Goal: Task Accomplishment & Management: Manage account settings

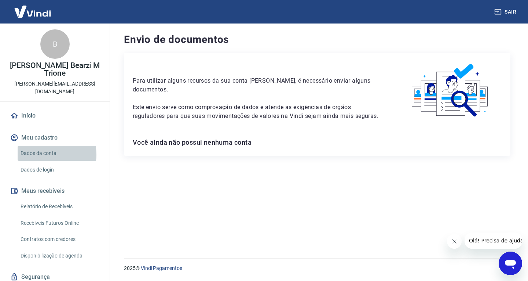
click at [45, 147] on link "Dados da conta" at bounding box center [59, 153] width 83 height 15
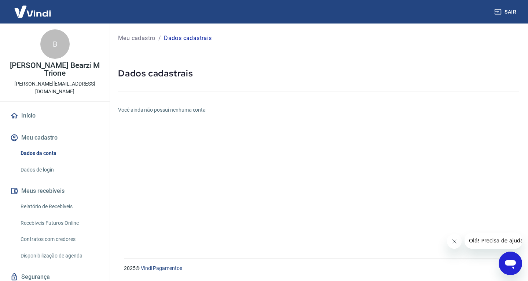
click at [51, 162] on link "Dados de login" at bounding box center [59, 169] width 83 height 15
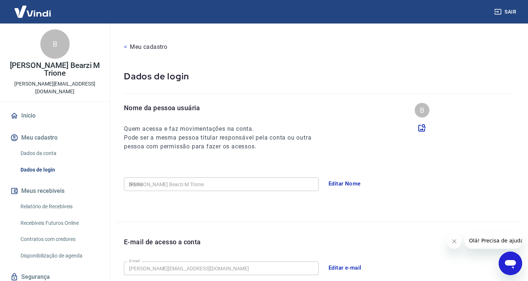
type input "[PHONE_NUMBER]"
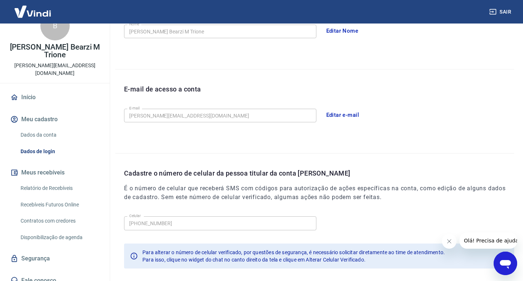
scroll to position [116, 0]
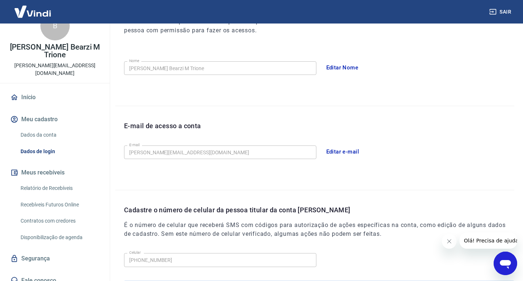
click at [26, 89] on link "Início" at bounding box center [55, 97] width 92 height 16
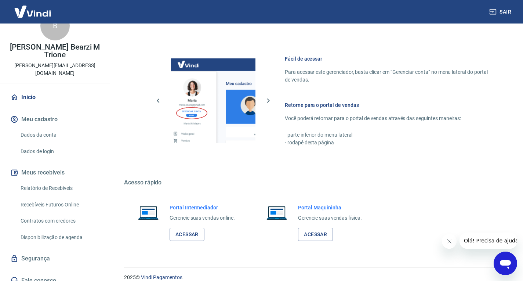
scroll to position [382, 0]
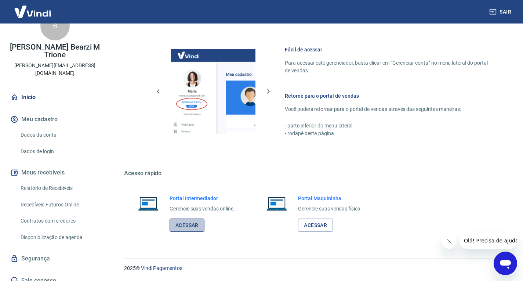
click at [177, 227] on link "Acessar" at bounding box center [186, 225] width 35 height 14
click at [502, 259] on icon "Abrir janela de mensagens" at bounding box center [504, 262] width 13 height 13
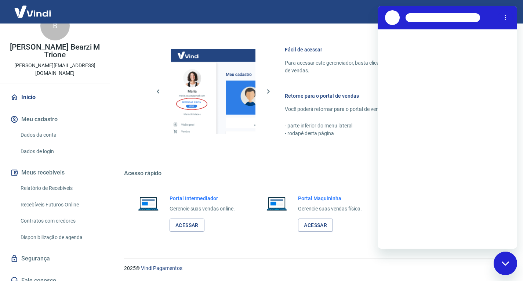
scroll to position [0, 0]
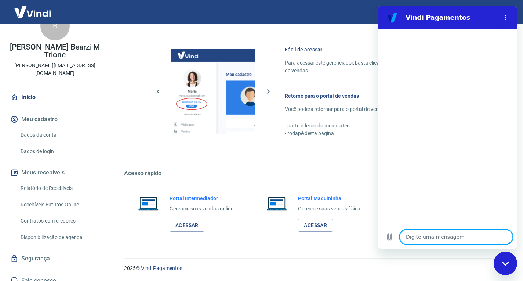
click at [416, 237] on textarea at bounding box center [455, 236] width 113 height 15
type textarea "o"
type textarea "x"
type textarea "oi"
type textarea "x"
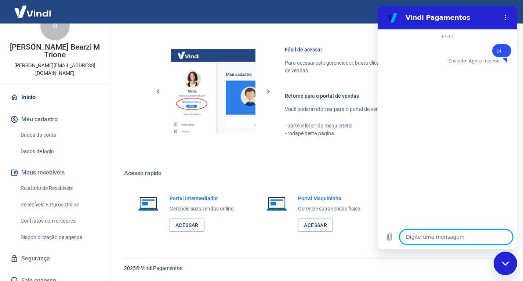
type textarea "x"
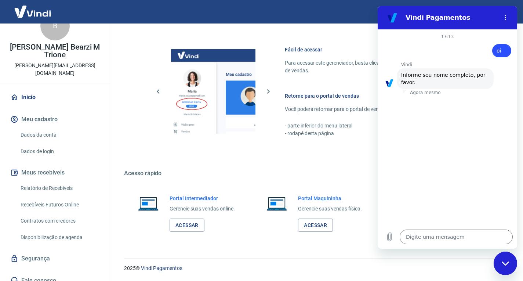
drag, startPoint x: 4, startPoint y: 47, endPoint x: 75, endPoint y: 58, distance: 72.2
click at [75, 58] on div "B Bruno Monachesi Bearzi M Trione bruno_trione@hotmail.com" at bounding box center [55, 44] width 110 height 78
copy p "[PERSON_NAME] Bearzi M Trione"
click at [453, 232] on textarea at bounding box center [455, 236] width 113 height 15
paste textarea "[PERSON_NAME] Bearzi M Trione"
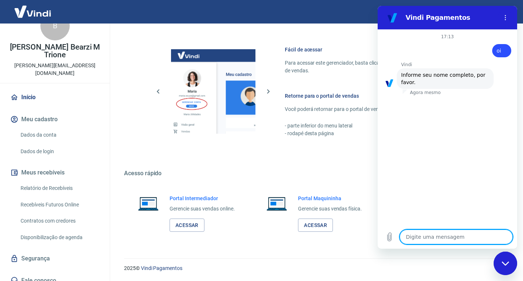
type textarea "[PERSON_NAME] Bearzi M Trione"
type textarea "x"
click at [464, 234] on textarea "[PERSON_NAME] Bearzi M Trione" at bounding box center [455, 236] width 113 height 15
type textarea "Bruno Monachesi Bearzi Trione"
type textarea "x"
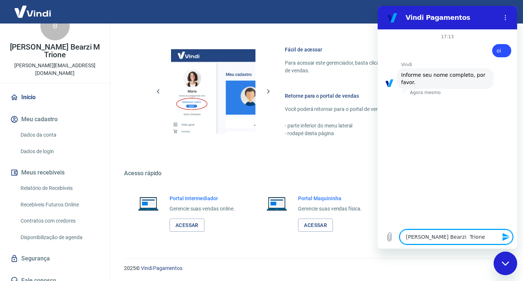
type textarea "Bruno Monachesi Bearzi Trione"
type textarea "x"
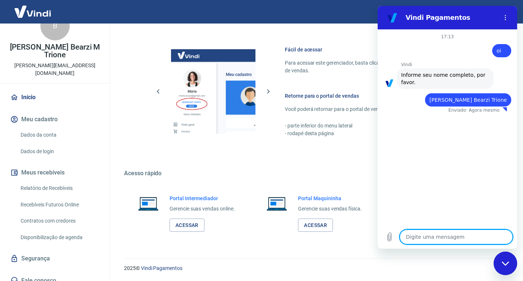
type textarea "x"
click at [450, 238] on textarea at bounding box center [455, 236] width 113 height 15
click at [448, 242] on textarea at bounding box center [455, 236] width 113 height 15
click at [448, 241] on textarea at bounding box center [455, 236] width 113 height 15
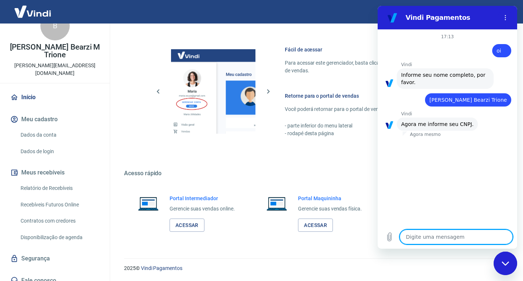
click at [448, 241] on textarea at bounding box center [455, 236] width 113 height 15
type textarea "6"
type textarea "x"
type textarea "60"
type textarea "x"
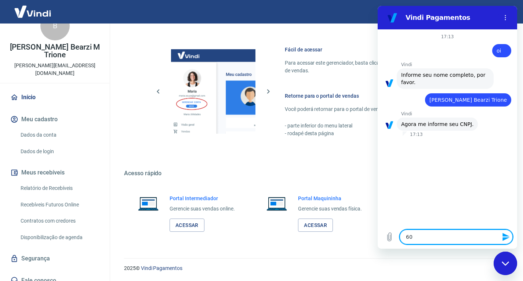
type textarea "609"
type textarea "x"
type textarea "6099"
type textarea "x"
type textarea "60999"
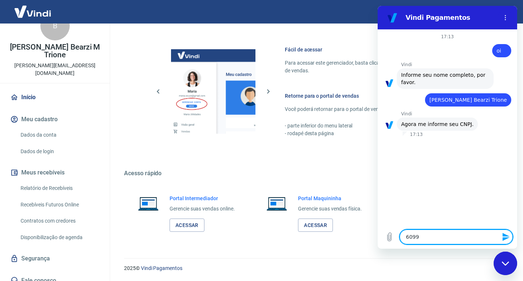
type textarea "x"
type textarea "609993"
type textarea "x"
type textarea "6099938"
type textarea "x"
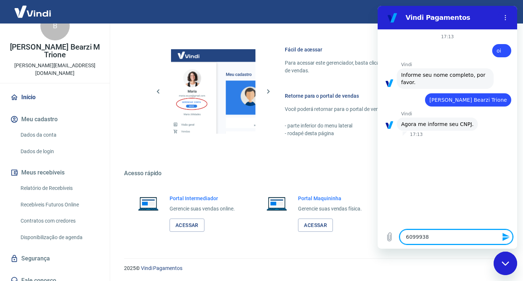
type textarea "60999381"
type textarea "x"
type textarea "609993810"
type textarea "x"
type textarea "6099938100"
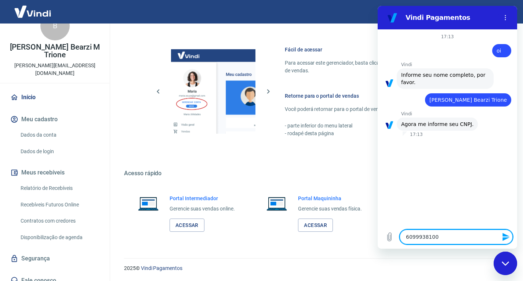
type textarea "x"
type textarea "60999381000"
type textarea "x"
type textarea "609993810001"
type textarea "x"
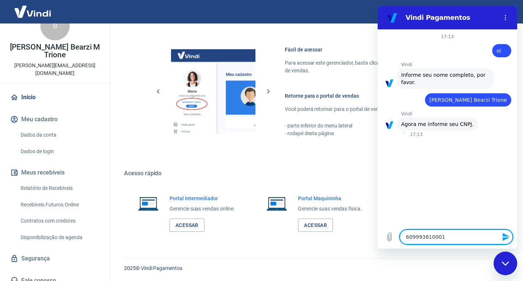
type textarea "6099938100019"
type textarea "x"
type textarea "60999381000196"
type textarea "x"
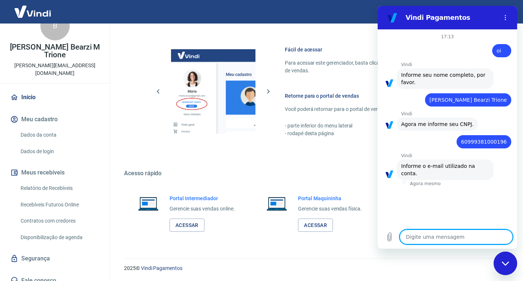
type textarea "b"
type textarea "x"
type textarea "br"
type textarea "x"
type textarea "bru"
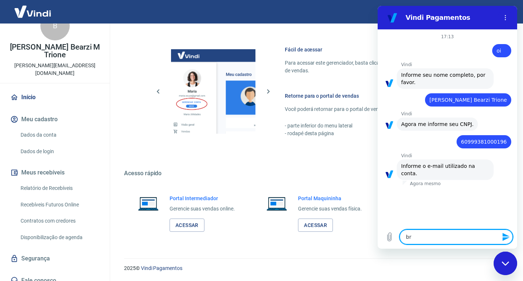
type textarea "x"
type textarea "brun"
type textarea "x"
type textarea "bruno"
type textarea "x"
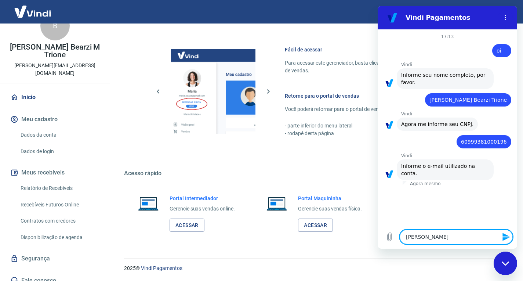
type textarea "bruno_"
type textarea "x"
type textarea "bruno_t"
type textarea "x"
type textarea "bruno_tr"
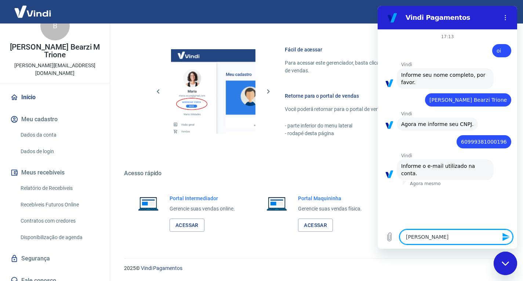
type textarea "x"
type textarea "bruno_tri"
type textarea "x"
type textarea "bruno_trio"
type textarea "x"
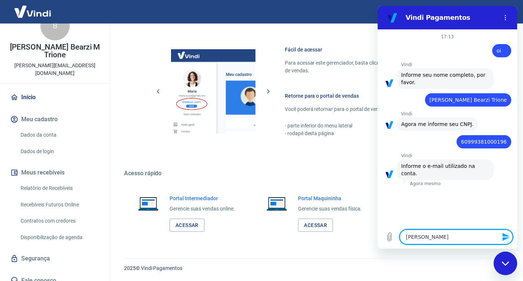
type textarea "bruno_trion"
type textarea "x"
type textarea "bruno_trione"
type textarea "x"
type textarea "bruno_trione@"
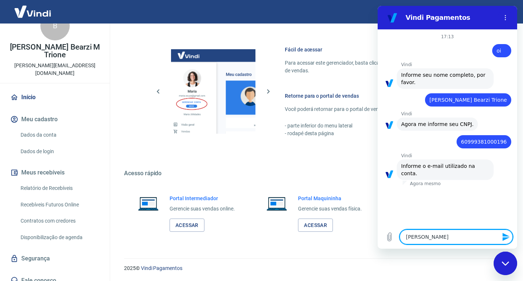
type textarea "x"
type textarea "bruno_trione@h"
type textarea "x"
type textarea "bruno_trione@ho"
type textarea "x"
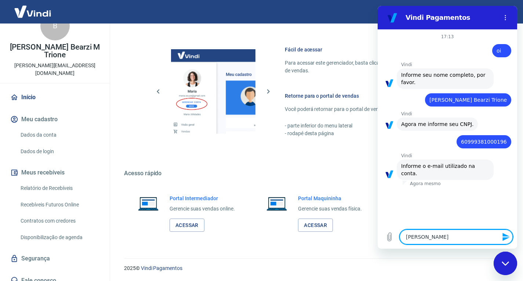
type textarea "bruno_trione@hot"
type textarea "x"
type textarea "bruno_trione@hotm"
type textarea "x"
type textarea "bruno_trione@hotma"
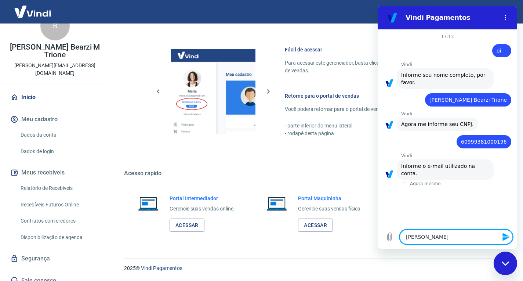
type textarea "x"
type textarea "bruno_trione@hotmai"
type textarea "x"
type textarea "bruno_trione@hotmail"
type textarea "x"
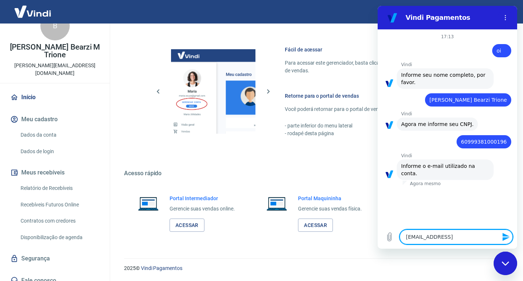
type textarea "bruno_trione@hotmail."
type textarea "x"
type textarea "bruno_trione@hotmail.c"
type textarea "x"
type textarea "bruno_trione@hotmail.co"
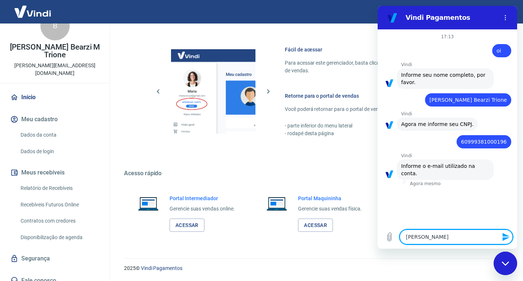
type textarea "x"
type textarea "[PERSON_NAME][EMAIL_ADDRESS][DOMAIN_NAME]"
type textarea "x"
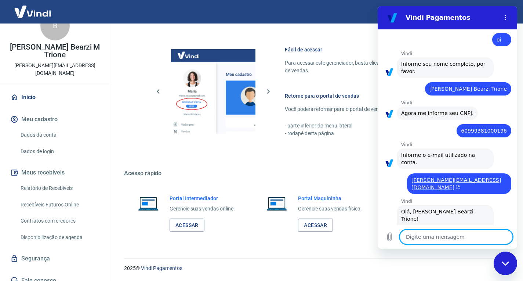
scroll to position [164, 0]
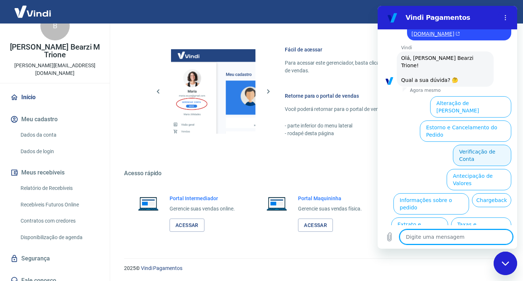
click at [463, 144] on button "Verificação de Conta" at bounding box center [482, 154] width 58 height 21
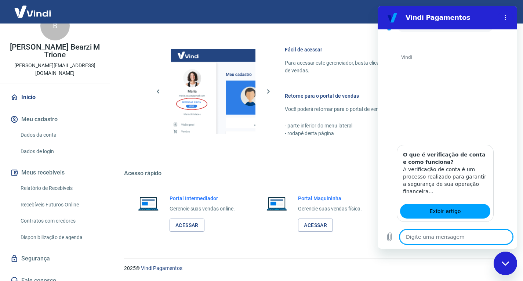
scroll to position [237, 0]
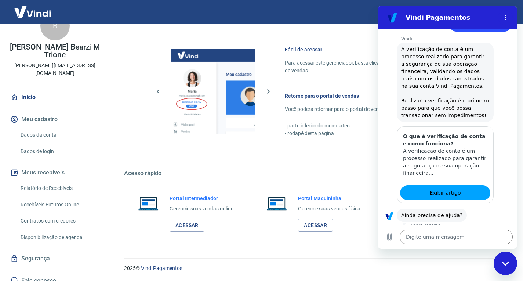
click at [470, 231] on button "Sim" at bounding box center [475, 238] width 21 height 14
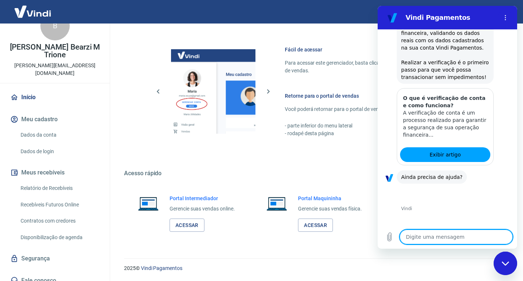
scroll to position [428, 0]
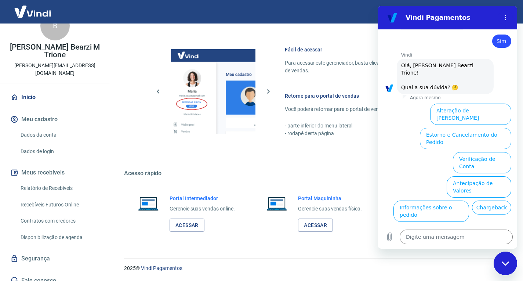
click at [471, 273] on button "Assinaturas e Faturas Tray" at bounding box center [475, 283] width 71 height 21
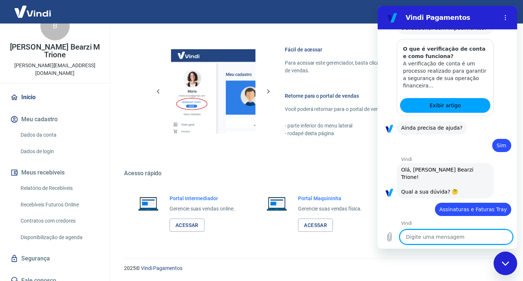
scroll to position [461, 0]
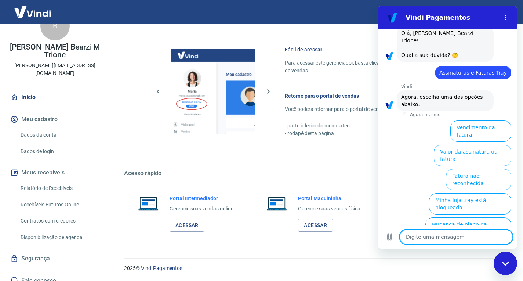
click at [461, 193] on button "Minha loja tray está bloqueada" at bounding box center [470, 203] width 82 height 21
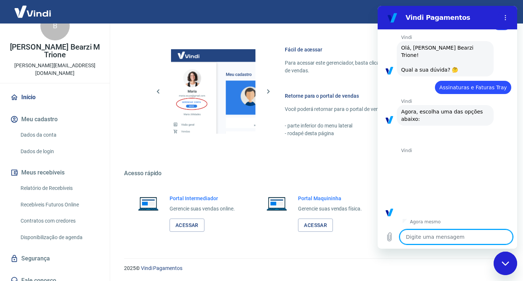
scroll to position [479, 0]
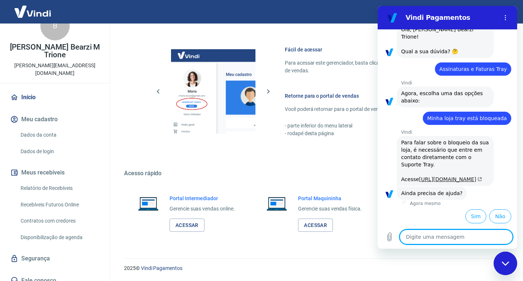
click at [431, 176] on link "https://basedeconhecimento.tray.com.br/hc/pt-br/articles/6760357034011-N%C3%A3o…" at bounding box center [450, 179] width 63 height 6
click at [503, 18] on icon "Menu de opções" at bounding box center [505, 18] width 6 height 6
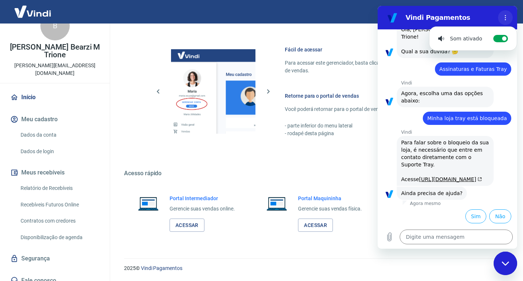
click at [503, 18] on icon "Menu de opções" at bounding box center [505, 18] width 6 height 6
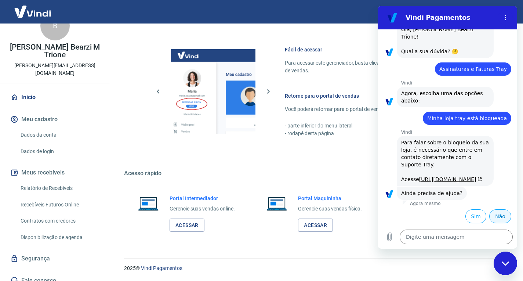
click at [499, 213] on button "Não" at bounding box center [500, 216] width 22 height 14
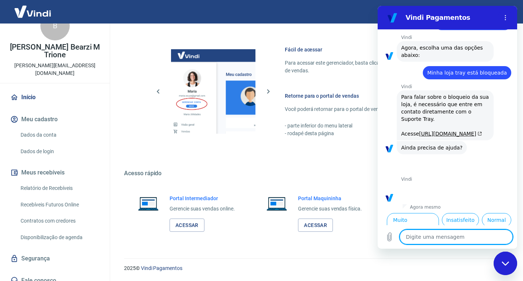
scroll to position [545, 0]
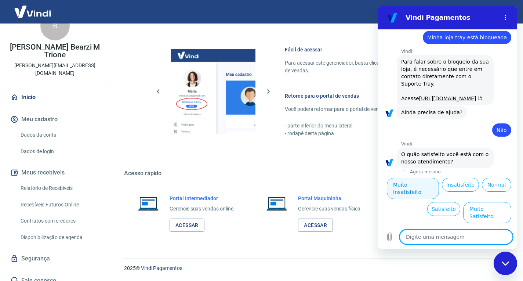
click at [439, 199] on button "Muito Insatisfeito" at bounding box center [413, 187] width 52 height 21
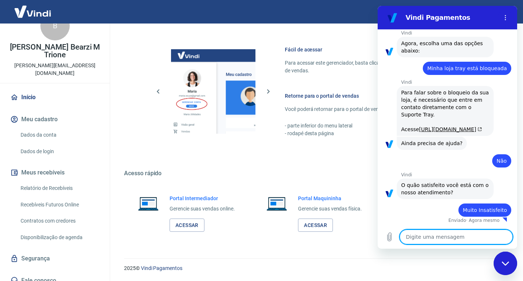
type textarea "x"
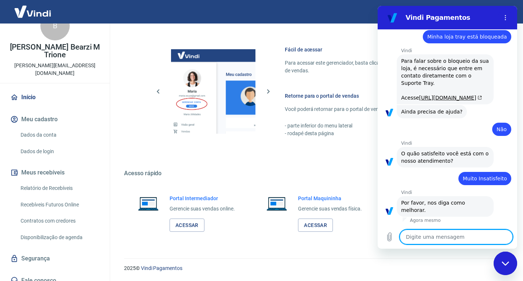
scroll to position [553, 0]
type textarea "q"
type textarea "x"
type textarea "qu"
type textarea "x"
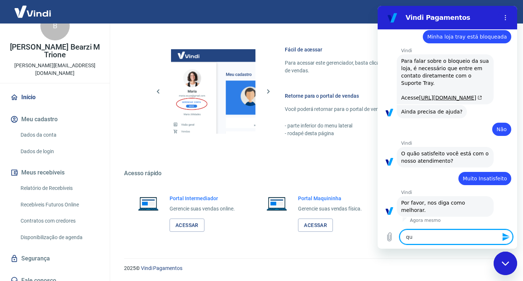
type textarea "que"
type textarea "x"
type textarea "quer"
type textarea "x"
type textarea "quero"
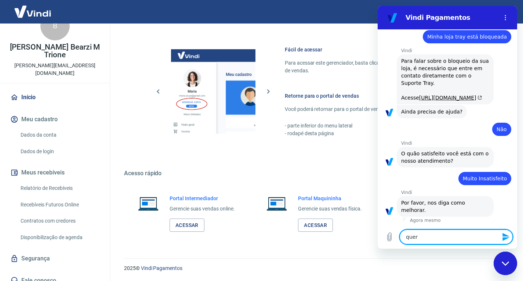
type textarea "x"
type textarea "quero"
type textarea "x"
type textarea "quero u"
type textarea "x"
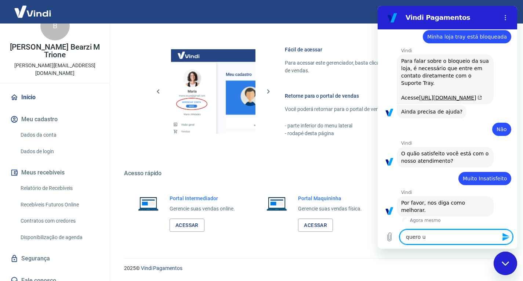
type textarea "quero um"
type textarea "x"
type textarea "quero um"
type textarea "x"
type textarea "quero um a"
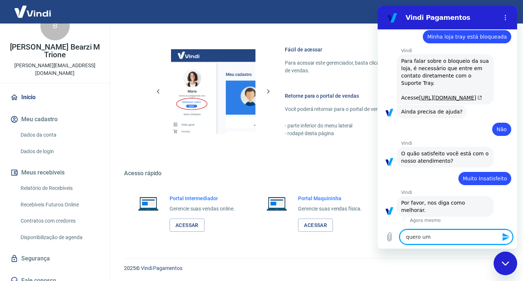
type textarea "x"
type textarea "quero um at"
type textarea "x"
type textarea "quero um ate"
type textarea "x"
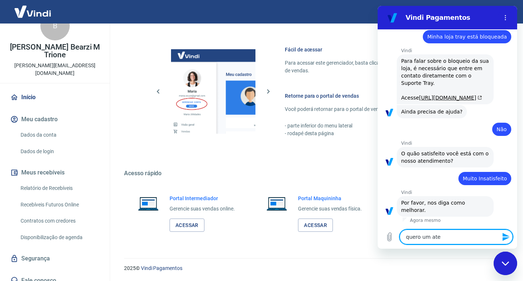
type textarea "quero um aten"
type textarea "x"
type textarea "quero um atend"
type textarea "x"
type textarea "quero um atende"
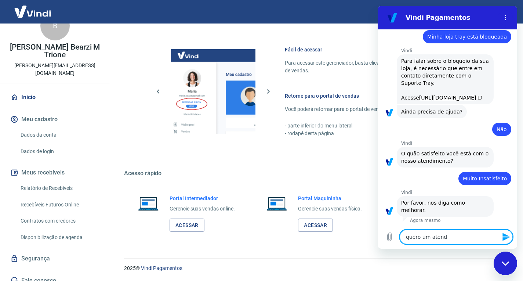
type textarea "x"
type textarea "quero um atenden"
type textarea "x"
type textarea "quero um atendent"
type textarea "x"
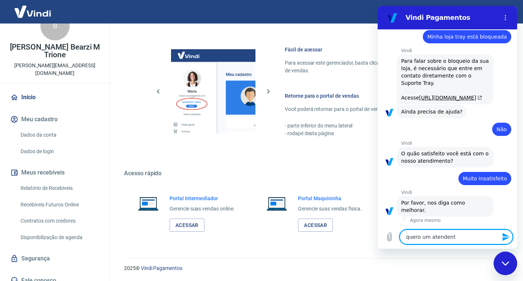
type textarea "quero um atendente"
type textarea "x"
type textarea "quero um atendentep"
type textarea "x"
type textarea "quero um atendentepa"
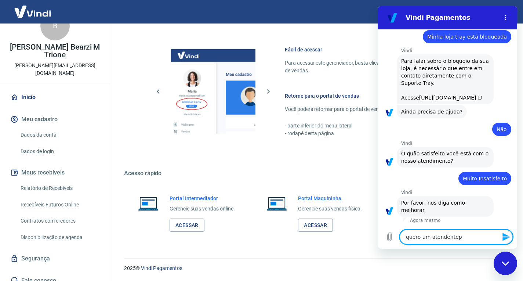
type textarea "x"
type textarea "quero um atendentepar"
type textarea "x"
type textarea "quero um atendentepara"
type textarea "x"
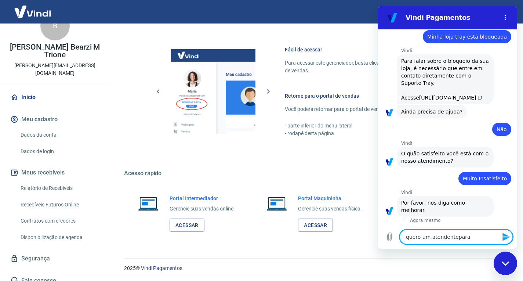
type textarea "quero um atendentepara"
type textarea "x"
type textarea "quero um atendentepara m"
type textarea "x"
type textarea "quero um atendentepara me"
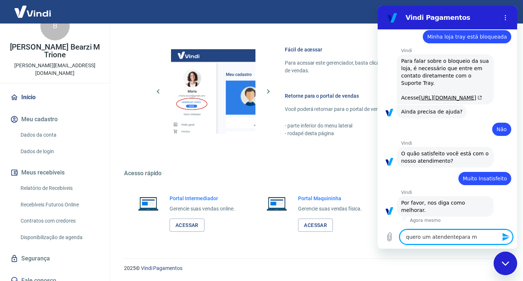
type textarea "x"
type textarea "quero um atendentepara me"
type textarea "x"
type textarea "quero um atendentepara me a"
type textarea "x"
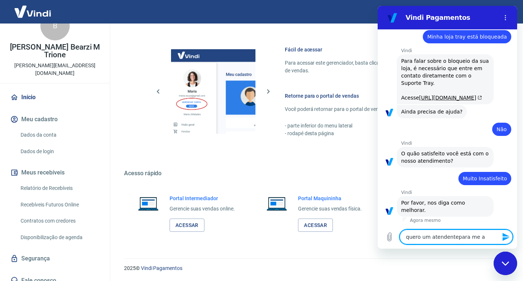
type textarea "quero um atendentepara me aj"
type textarea "x"
type textarea "quero um atendentepara me aju"
type textarea "x"
type textarea "quero um atendentepara me ajud"
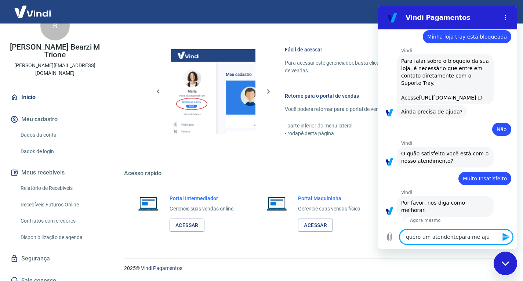
type textarea "x"
type textarea "quero um atendentepara me ajuda"
type textarea "x"
type textarea "quero um atendentepara me ajudar"
type textarea "x"
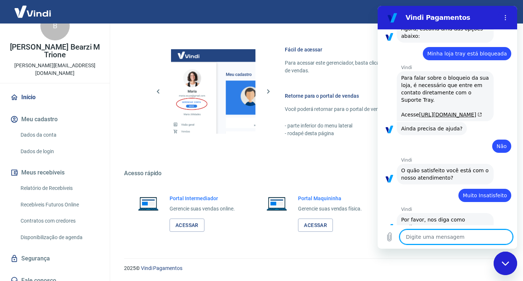
scroll to position [602, 0]
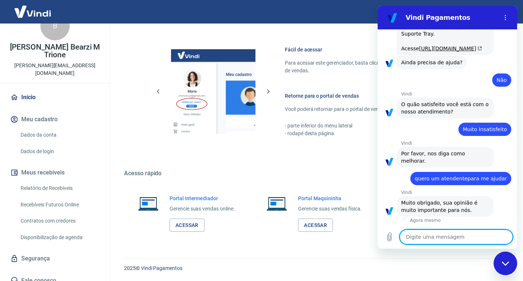
type textarea "x"
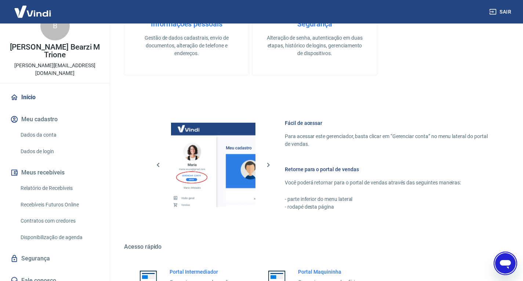
scroll to position [382, 0]
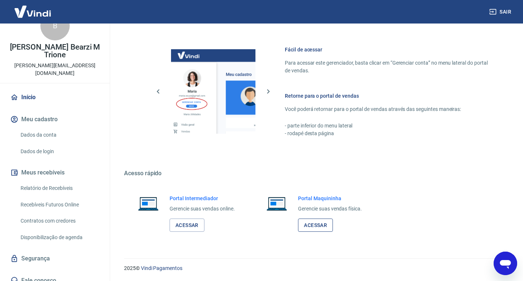
click at [311, 221] on link "Acessar" at bounding box center [315, 225] width 35 height 14
type textarea "x"
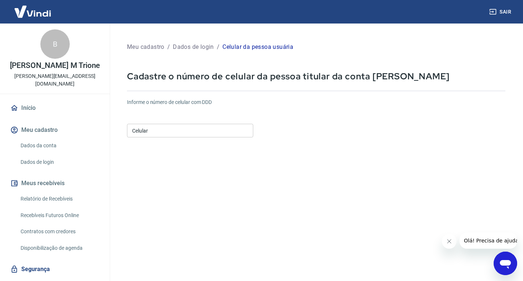
click at [175, 133] on input "Celular" at bounding box center [190, 131] width 126 height 14
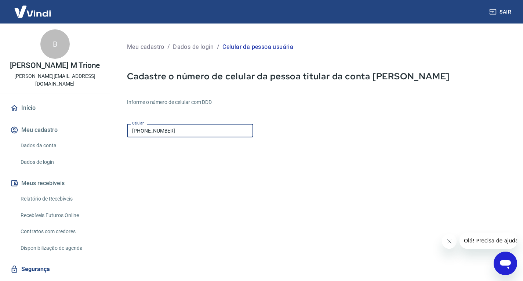
type input "(11) 96673-0698"
click at [359, 207] on form "Informe o número de celular com DDD Celular (11) 96673-0698 Celular Continuar C…" at bounding box center [316, 199] width 378 height 215
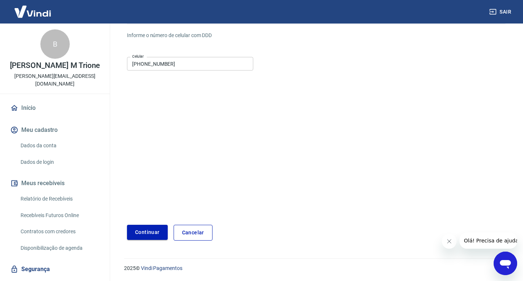
click at [158, 231] on button "Continuar" at bounding box center [147, 231] width 41 height 15
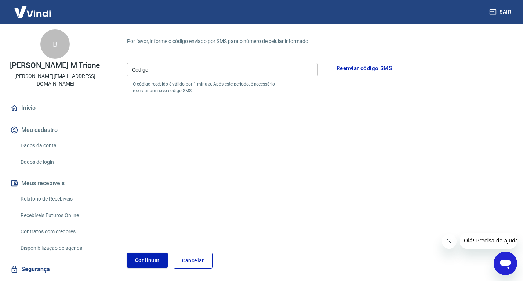
scroll to position [30, 0]
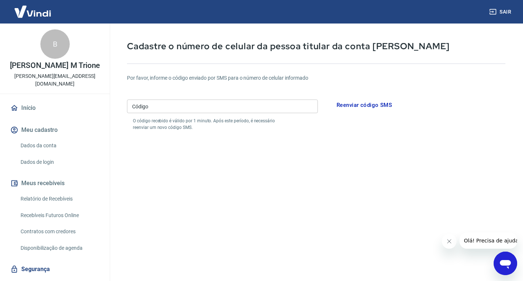
click at [213, 72] on form "Por favor, informe o código enviado por SMS para o número de celular informado …" at bounding box center [316, 184] width 378 height 239
click at [207, 110] on input "Código" at bounding box center [222, 106] width 191 height 14
click at [372, 105] on button "Reenviar código SMS" at bounding box center [363, 104] width 63 height 15
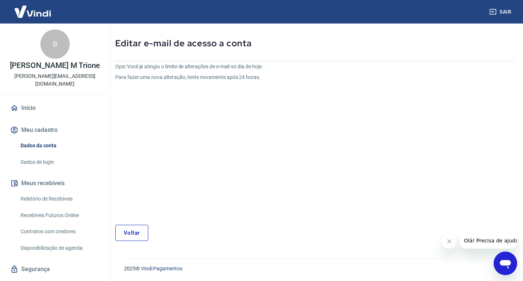
click at [135, 235] on link "Voltar" at bounding box center [131, 232] width 33 height 16
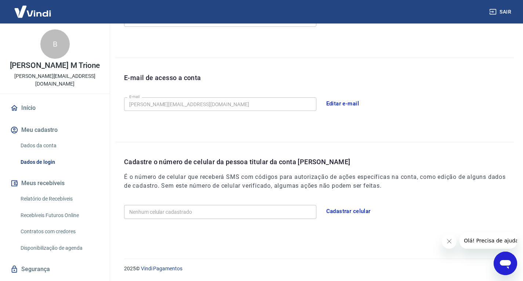
scroll to position [164, 0]
click at [360, 210] on button "Cadastrar celular" at bounding box center [348, 210] width 52 height 15
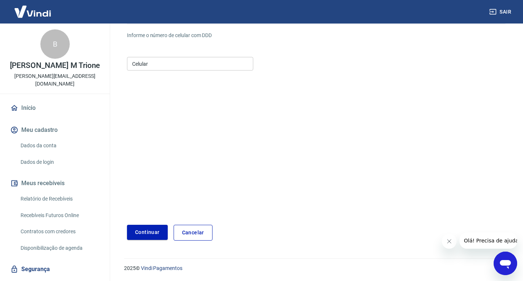
click at [208, 61] on input "Celular" at bounding box center [190, 64] width 126 height 14
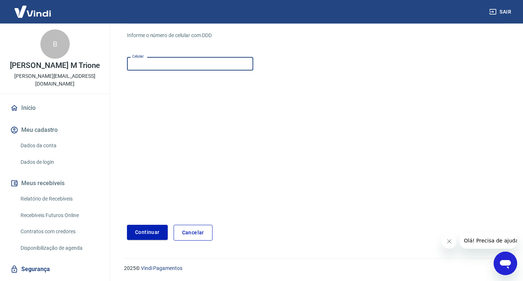
click at [194, 63] on input "Celular" at bounding box center [190, 64] width 126 height 14
type input "[PHONE_NUMBER]"
click at [158, 235] on button "Continuar" at bounding box center [147, 231] width 41 height 15
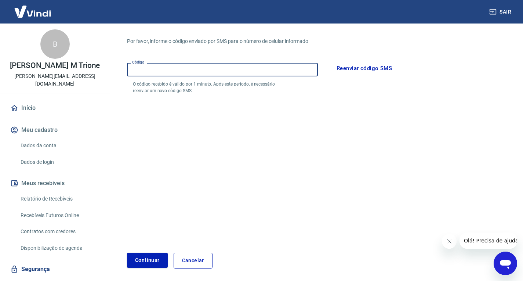
click at [290, 70] on input "Código" at bounding box center [222, 70] width 191 height 14
type input "215871"
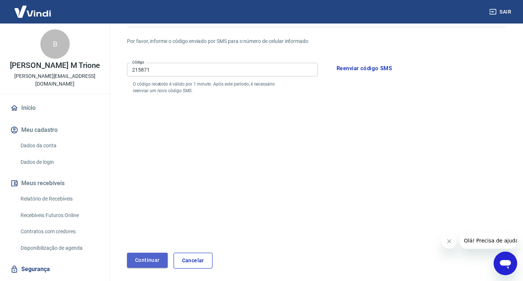
click at [156, 262] on button "Continuar" at bounding box center [147, 259] width 41 height 15
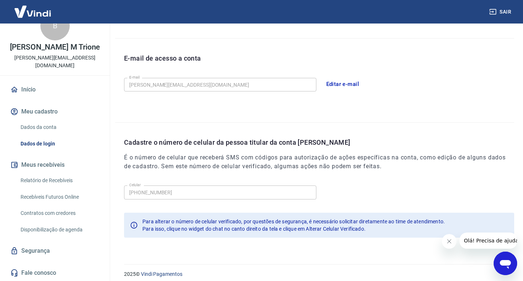
scroll to position [189, 0]
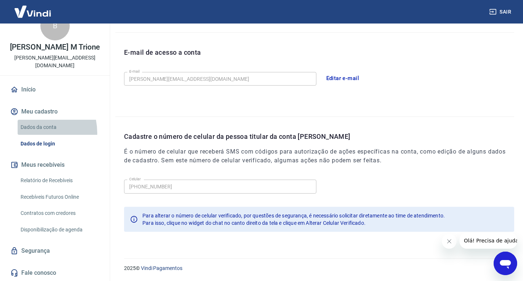
click at [27, 133] on link "Dados da conta" at bounding box center [59, 127] width 83 height 15
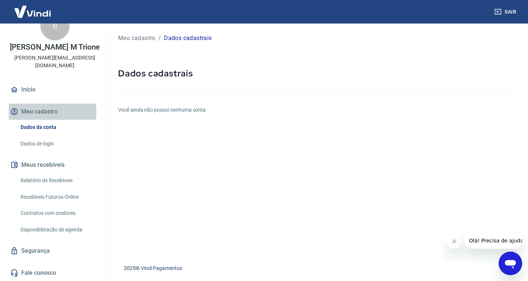
click at [42, 113] on button "Meu cadastro" at bounding box center [55, 111] width 92 height 16
click at [43, 113] on button "Meu cadastro" at bounding box center [55, 111] width 92 height 16
click at [65, 163] on button "Meus recebíveis" at bounding box center [55, 165] width 92 height 16
click at [152, 266] on link "Vindi Pagamentos" at bounding box center [161, 268] width 41 height 6
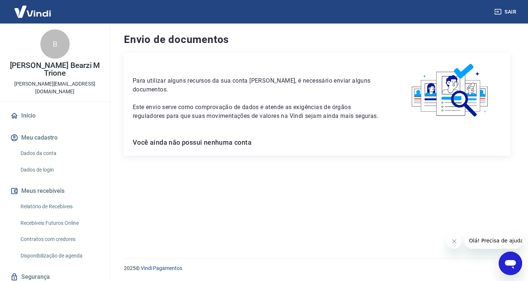
click at [43, 146] on link "Dados da conta" at bounding box center [59, 153] width 83 height 15
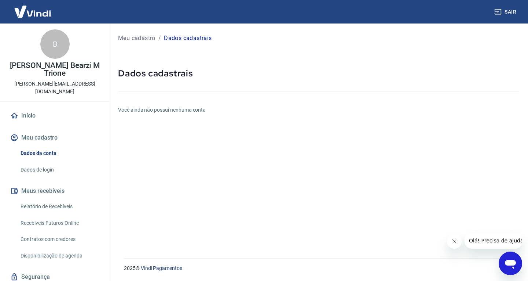
click at [47, 163] on link "Dados de login" at bounding box center [59, 169] width 83 height 15
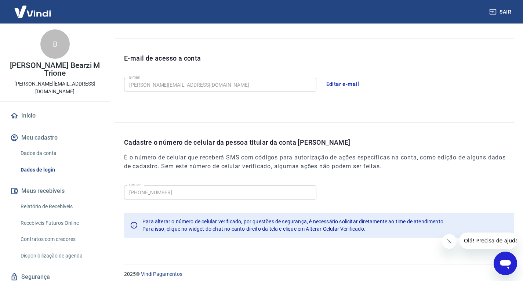
scroll to position [189, 0]
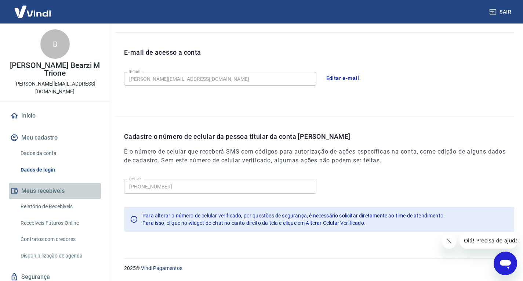
click at [57, 183] on button "Meus recebíveis" at bounding box center [55, 191] width 92 height 16
click at [58, 199] on link "Relatório de Recebíveis" at bounding box center [59, 206] width 83 height 15
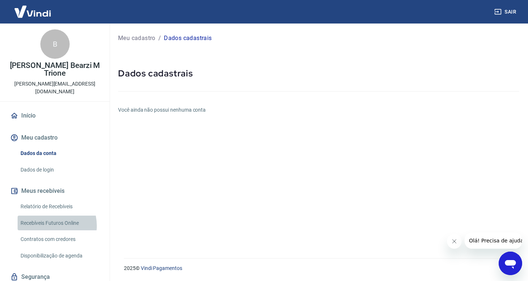
click at [49, 217] on link "Recebíveis Futuros Online" at bounding box center [59, 222] width 83 height 15
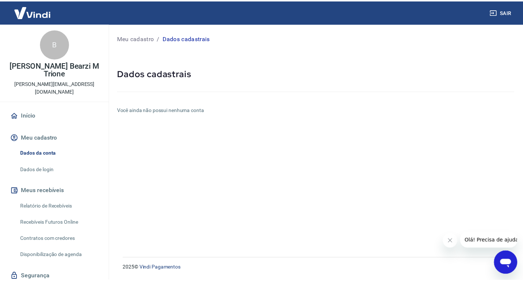
scroll to position [18, 0]
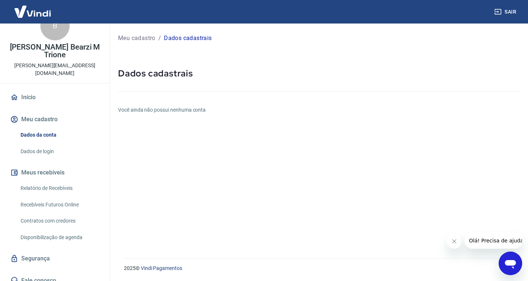
click at [49, 250] on link "Segurança" at bounding box center [55, 258] width 92 height 16
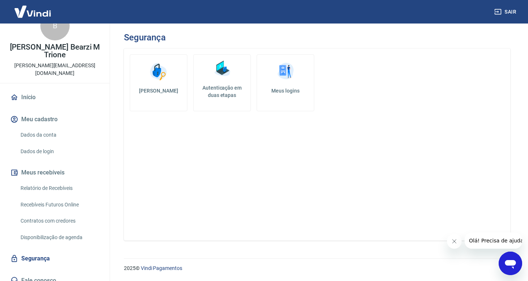
click at [230, 77] on img at bounding box center [222, 69] width 22 height 22
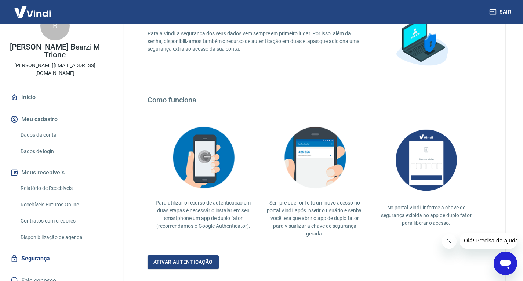
scroll to position [125, 0]
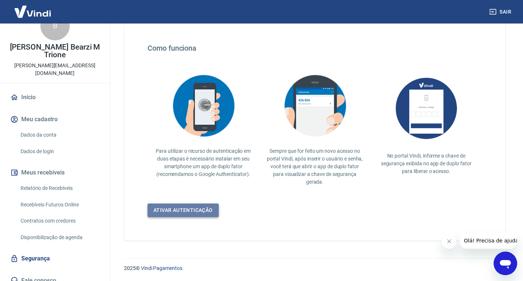
click at [200, 209] on link "Ativar autenticação" at bounding box center [182, 210] width 71 height 14
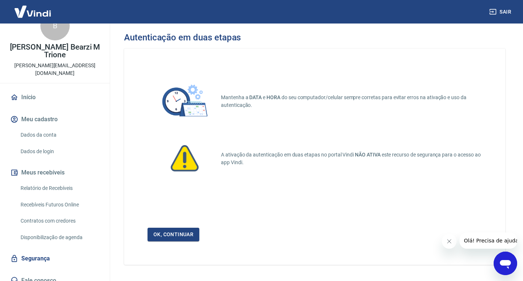
scroll to position [24, 0]
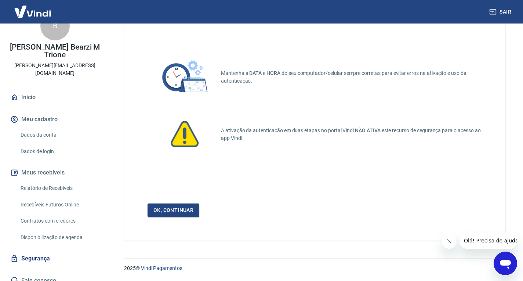
click at [182, 212] on link "Ok, continuar" at bounding box center [173, 210] width 52 height 14
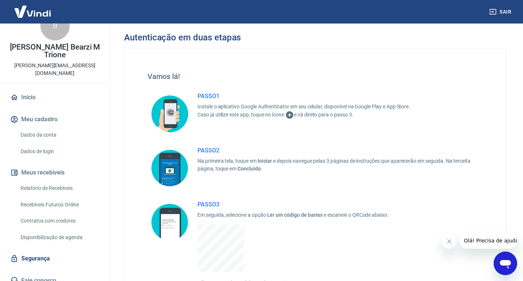
click at [289, 115] on icon at bounding box center [289, 114] width 9 height 9
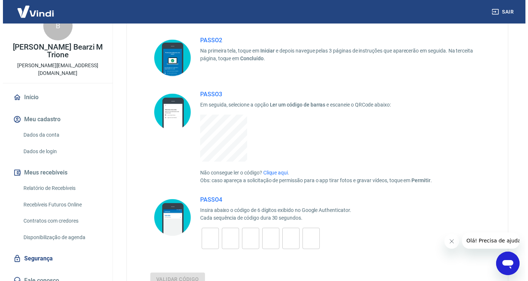
scroll to position [147, 0]
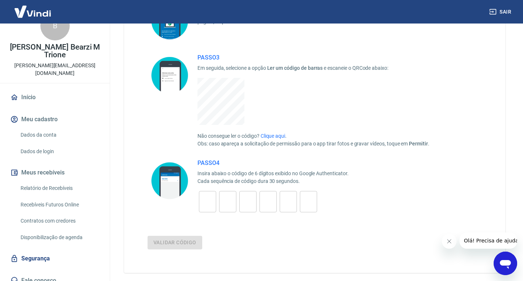
click at [213, 197] on input "tel" at bounding box center [207, 202] width 17 height 16
type input "2"
type input "7"
type input "5"
type input "2"
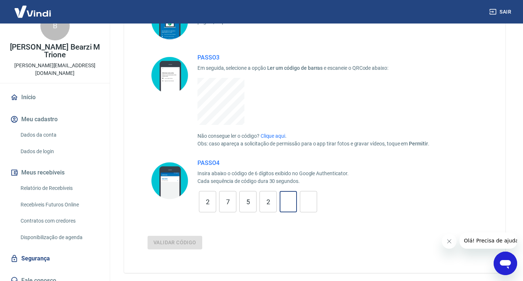
type input "8"
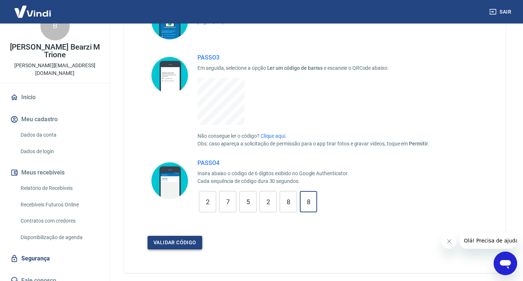
type input "8"
click at [186, 247] on button "Validar código" at bounding box center [174, 242] width 55 height 14
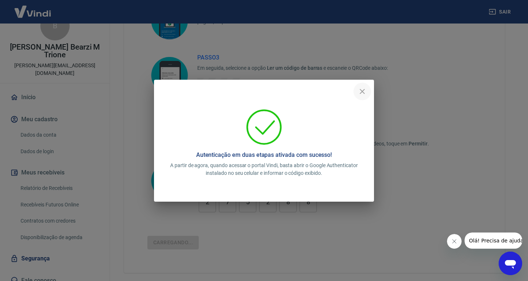
click at [363, 89] on icon "close" at bounding box center [362, 91] width 9 height 9
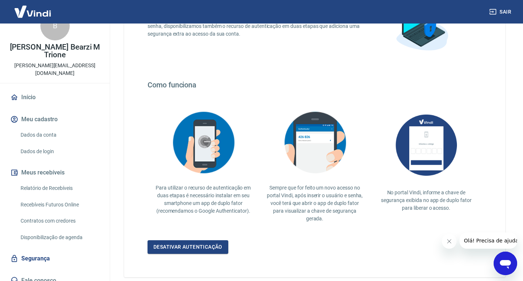
scroll to position [125, 0]
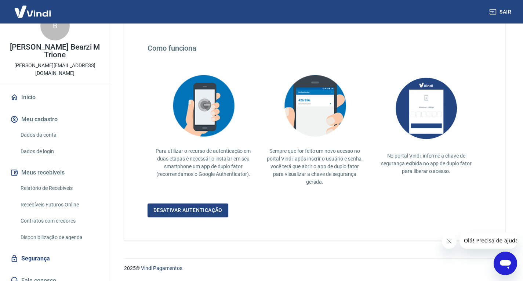
click at [507, 261] on icon "Abrir janela de mensagens" at bounding box center [504, 264] width 11 height 9
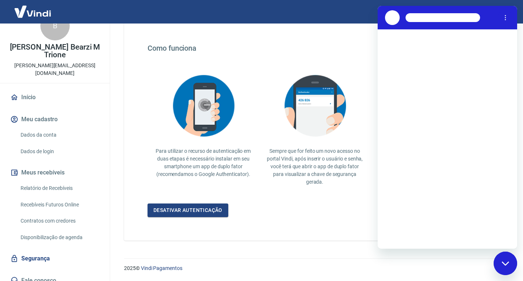
scroll to position [0, 0]
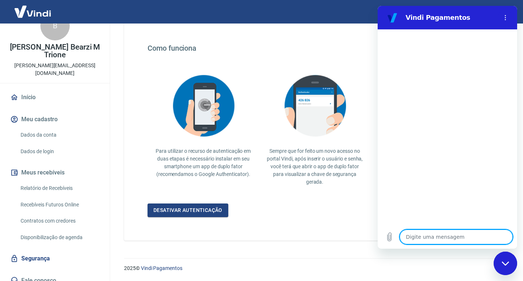
type textarea "o"
type textarea "x"
type textarea "oi"
type textarea "x"
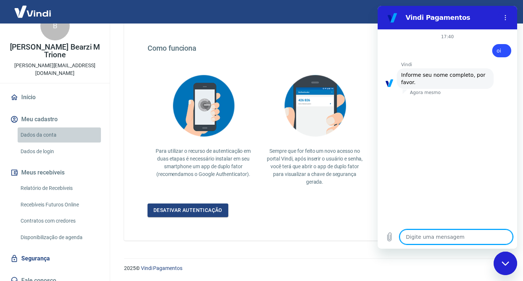
click at [59, 127] on link "Dados da conta" at bounding box center [59, 134] width 83 height 15
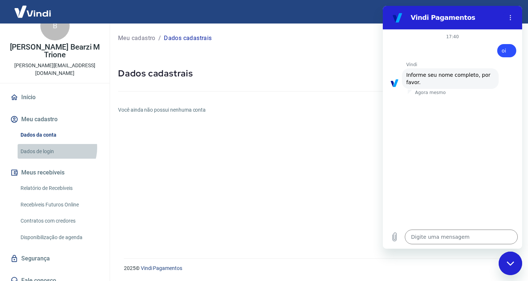
click at [55, 144] on link "Dados de login" at bounding box center [59, 151] width 83 height 15
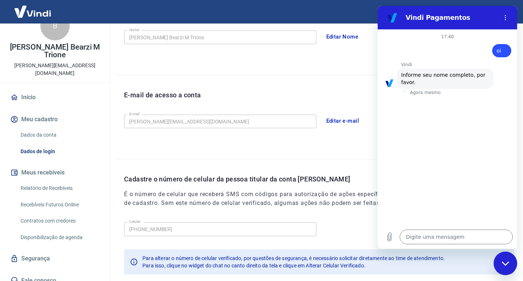
scroll to position [189, 0]
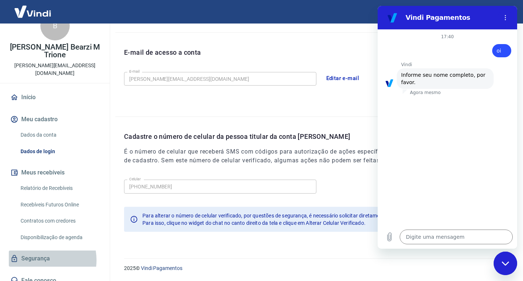
click at [40, 252] on link "Segurança" at bounding box center [55, 258] width 92 height 16
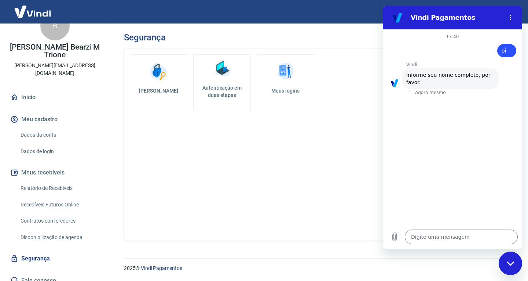
click at [294, 92] on h5 "Meus logins" at bounding box center [285, 90] width 45 height 7
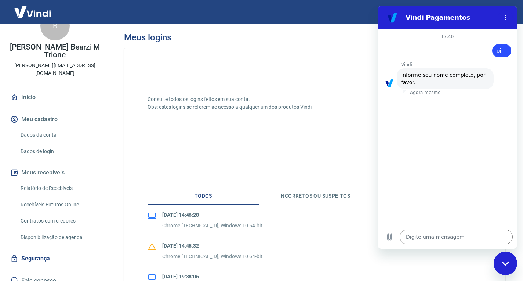
click at [41, 230] on link "Disponibilização de agenda" at bounding box center [59, 237] width 83 height 15
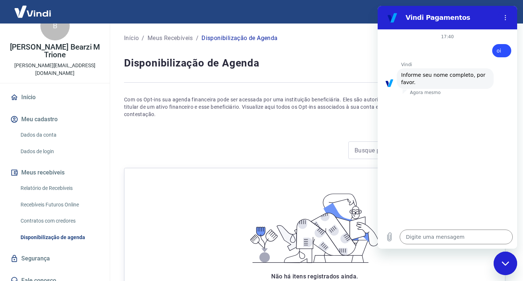
scroll to position [81, 0]
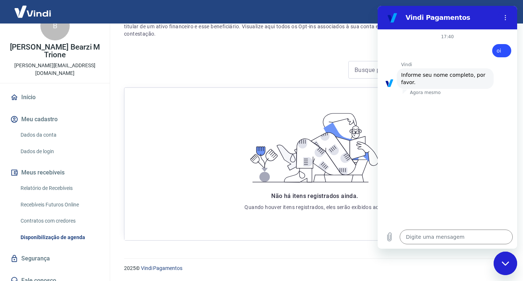
click at [320, 171] on icon at bounding box center [314, 147] width 140 height 79
click at [506, 258] on div "Fechar janela de mensagens" at bounding box center [505, 263] width 22 height 22
type textarea "x"
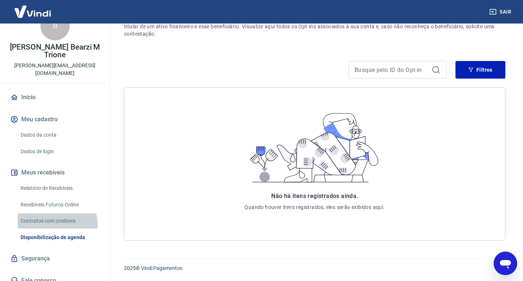
click at [56, 217] on link "Contratos com credores" at bounding box center [59, 220] width 83 height 15
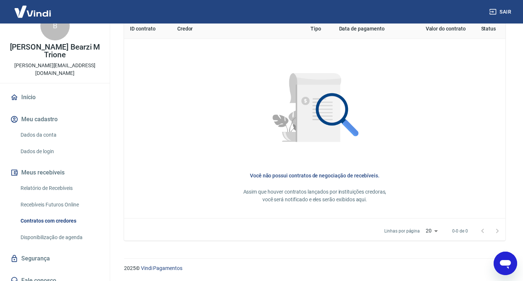
scroll to position [166, 0]
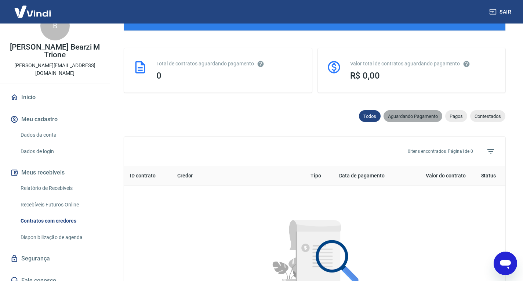
click at [406, 116] on span "Aguardando Pagamento" at bounding box center [412, 116] width 59 height 6
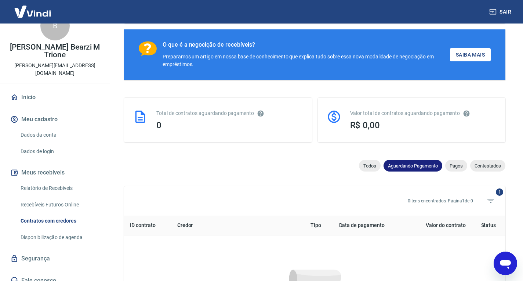
scroll to position [166, 0]
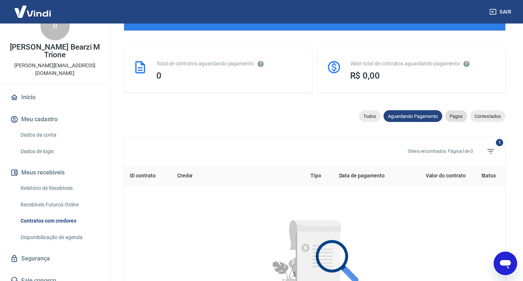
click at [453, 115] on span "Pagos" at bounding box center [456, 116] width 22 height 6
click at [482, 120] on div "Contestados" at bounding box center [487, 116] width 35 height 12
select select "rejected"
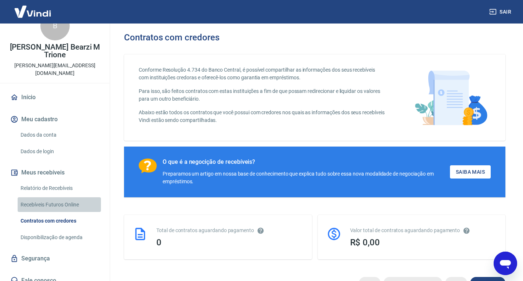
click at [67, 201] on link "Recebíveis Futuros Online" at bounding box center [59, 204] width 83 height 15
type textarea "x"
